Goal: Task Accomplishment & Management: Manage account settings

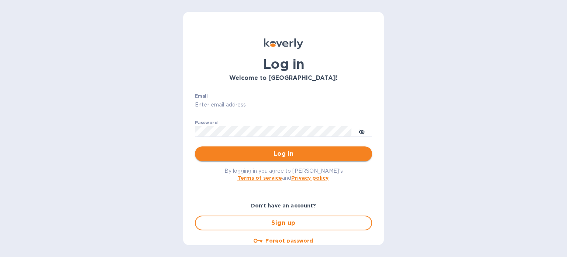
type input "audrey@tcustomsinc.com"
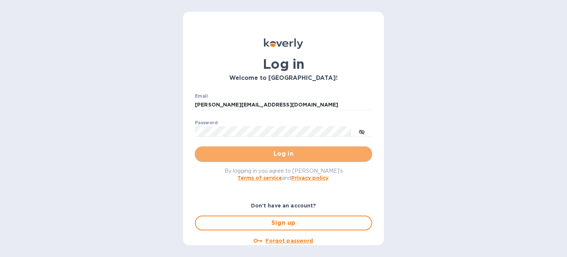
click at [284, 156] on span "Log in" at bounding box center [283, 153] width 165 height 9
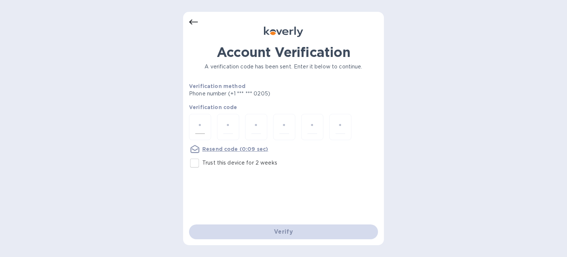
click at [205, 127] on div at bounding box center [200, 127] width 22 height 26
click at [199, 161] on input "Trust this device for 2 weeks" at bounding box center [195, 163] width 16 height 16
checkbox input "true"
click at [199, 126] on input "number" at bounding box center [200, 127] width 10 height 14
type input "4"
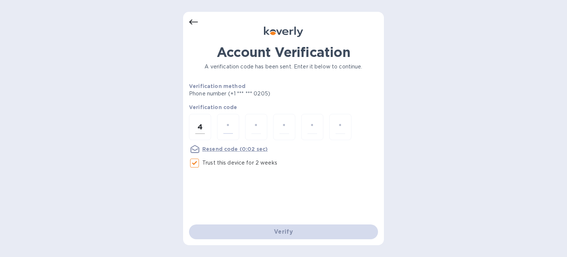
type input "8"
type input "3"
type input "4"
type input "1"
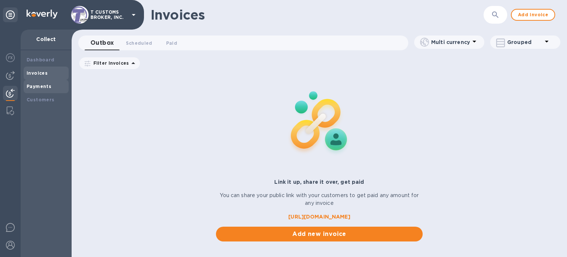
click at [38, 84] on b "Payments" at bounding box center [39, 86] width 25 height 6
